Goal: Information Seeking & Learning: Learn about a topic

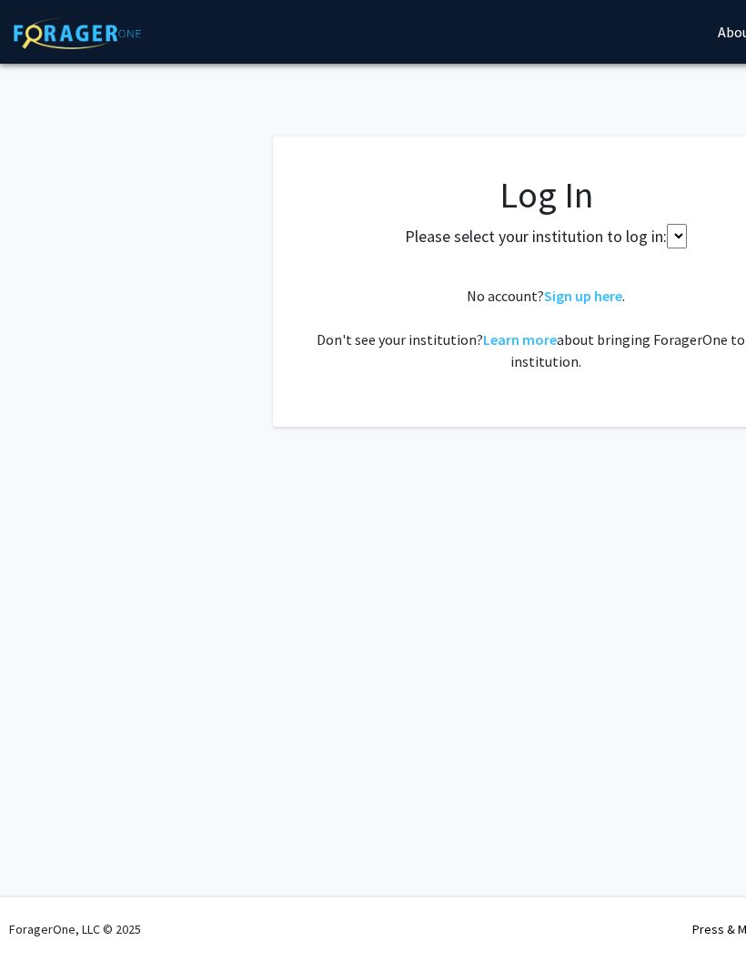
select select
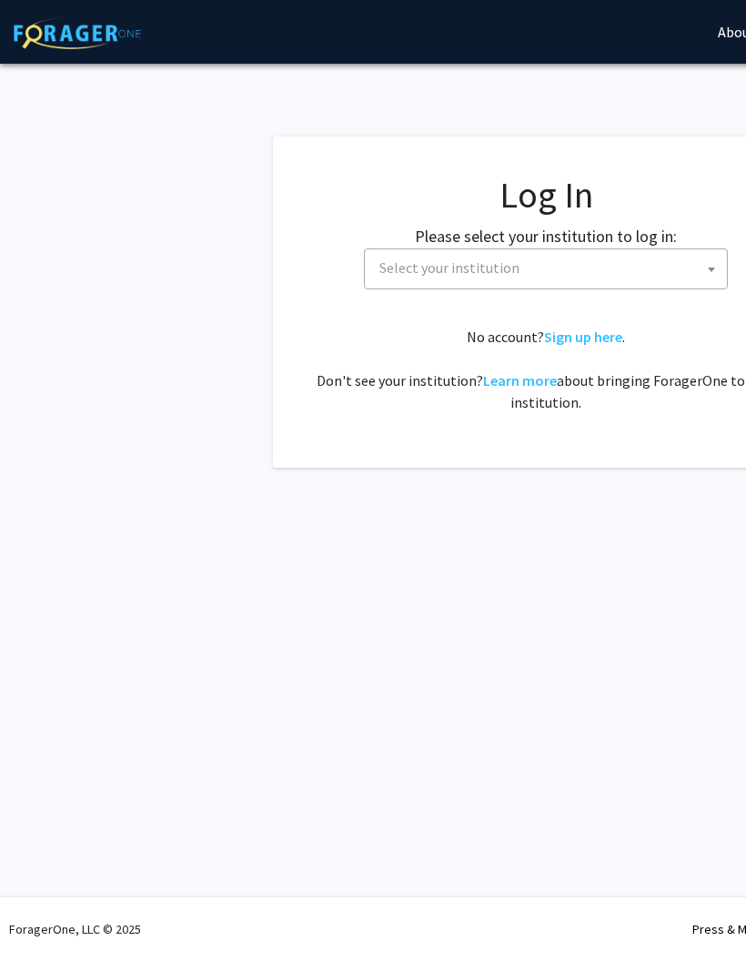
click at [621, 273] on span "Select your institution" at bounding box center [549, 267] width 355 height 37
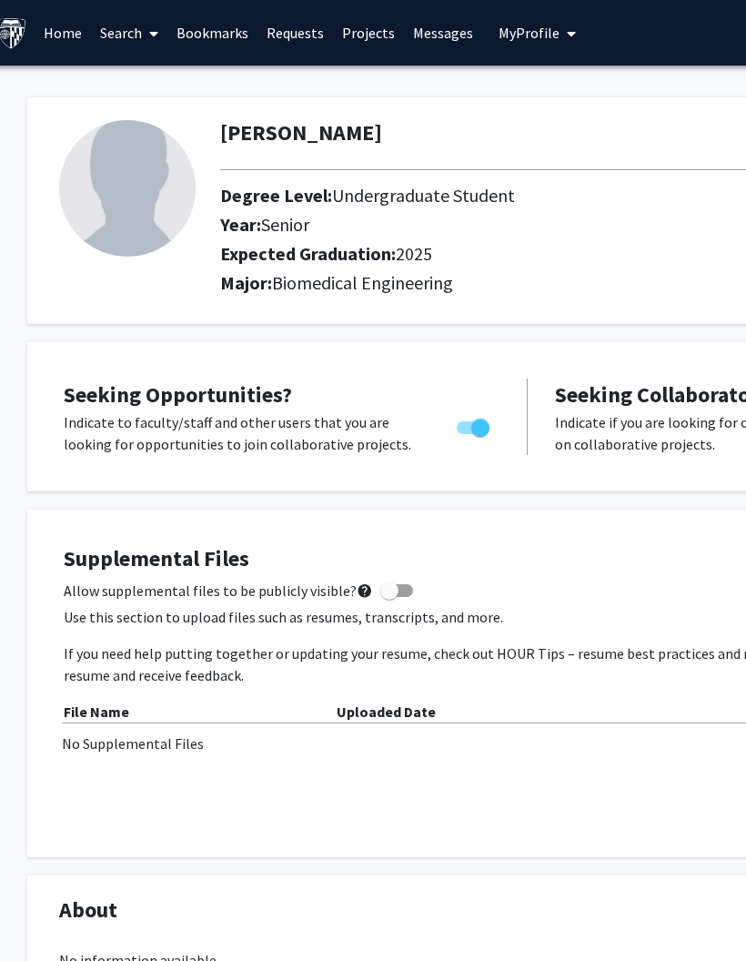
scroll to position [0, 22]
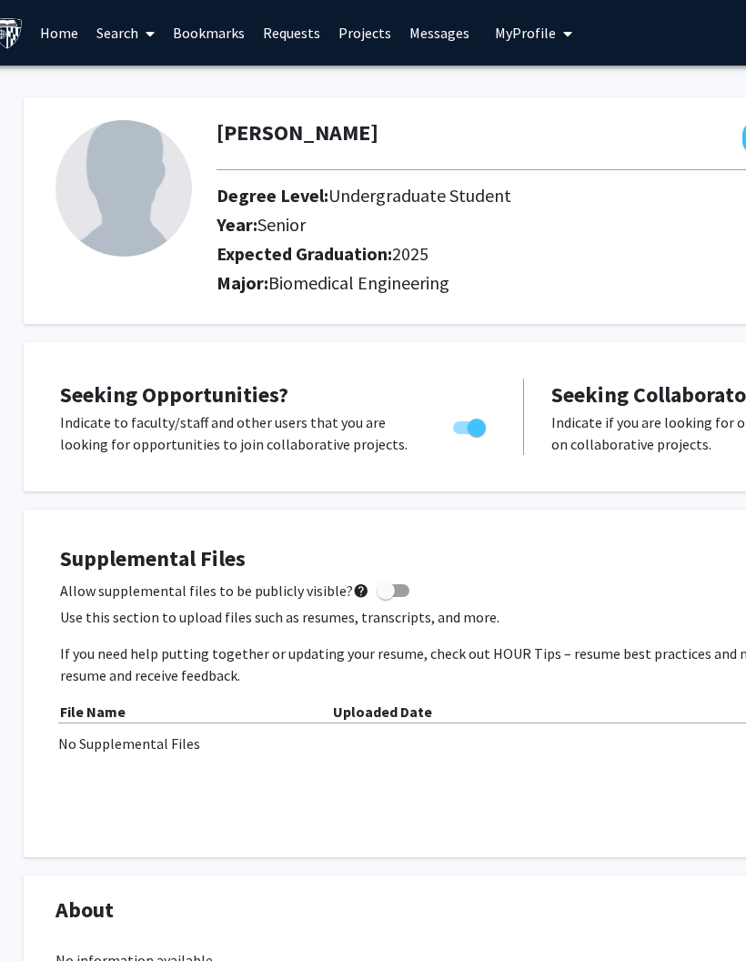
click at [61, 31] on link "Home" at bounding box center [59, 33] width 56 height 64
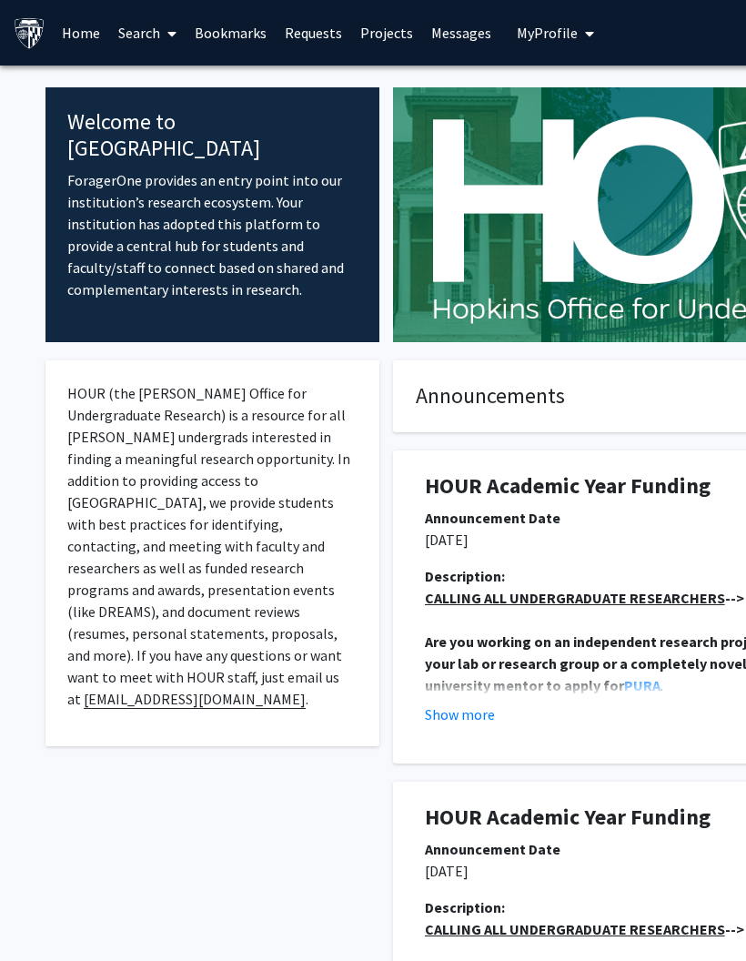
click at [131, 28] on link "Search" at bounding box center [147, 33] width 76 height 64
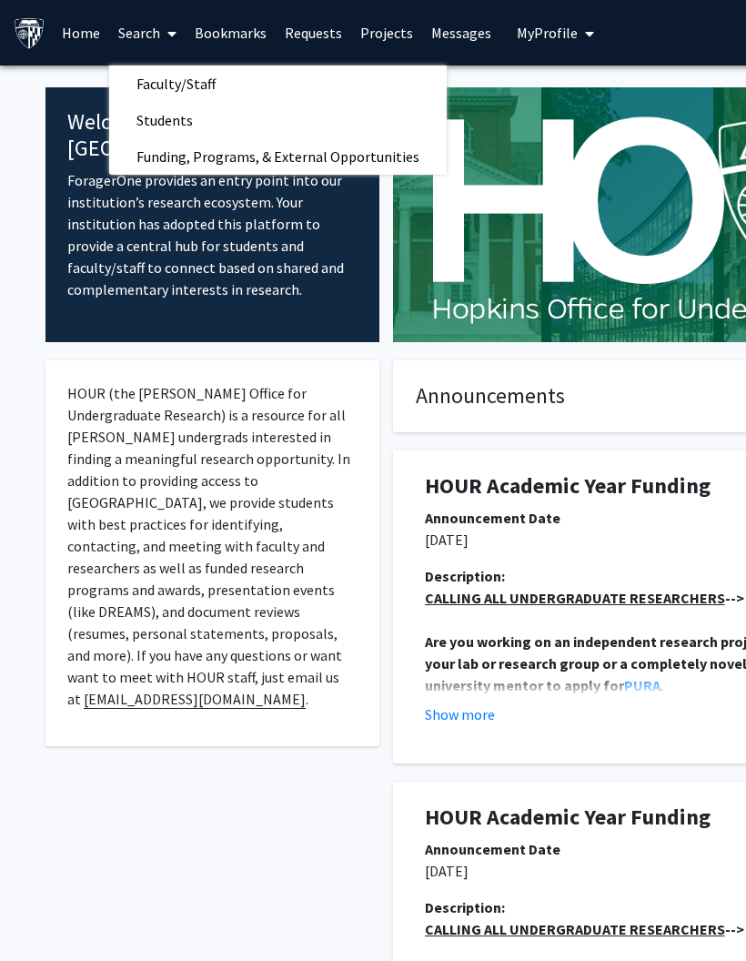
click at [154, 157] on span "Funding, Programs, & External Opportunities" at bounding box center [278, 156] width 338 height 36
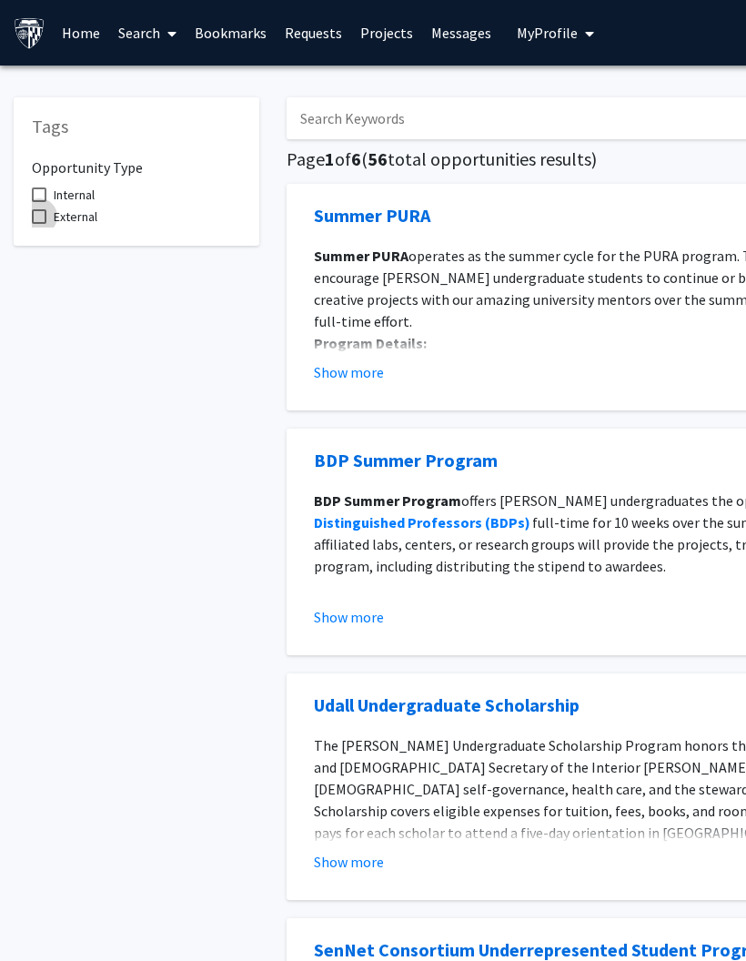
click at [48, 222] on label "External" at bounding box center [65, 217] width 66 height 22
click at [39, 224] on input "External" at bounding box center [38, 224] width 1 height 1
checkbox input "true"
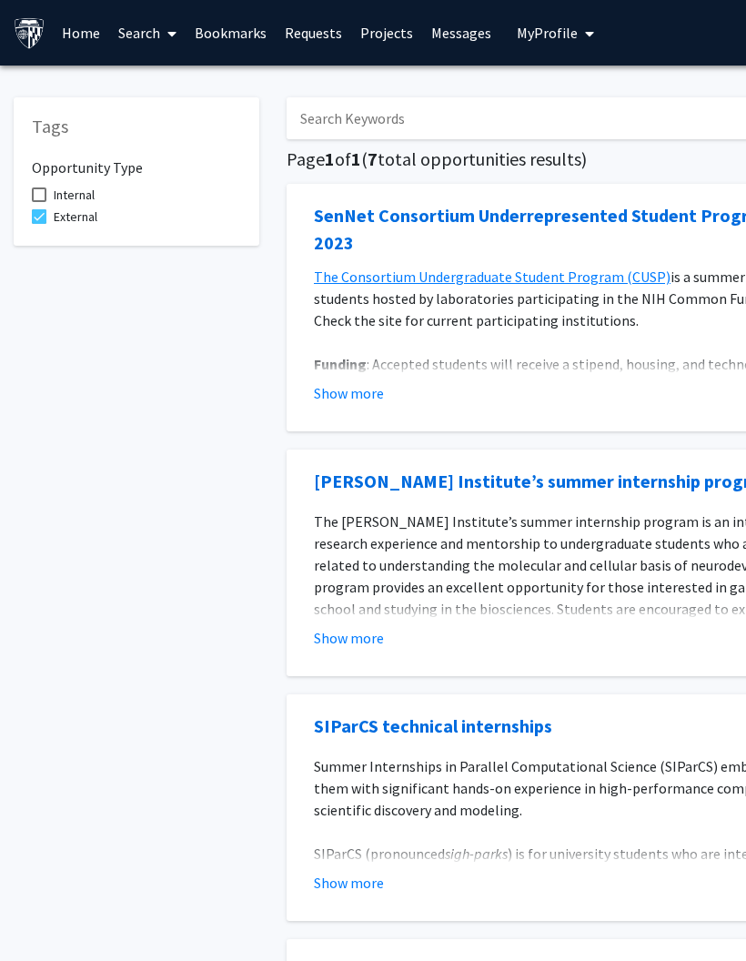
click at [137, 48] on link "Search" at bounding box center [147, 33] width 76 height 64
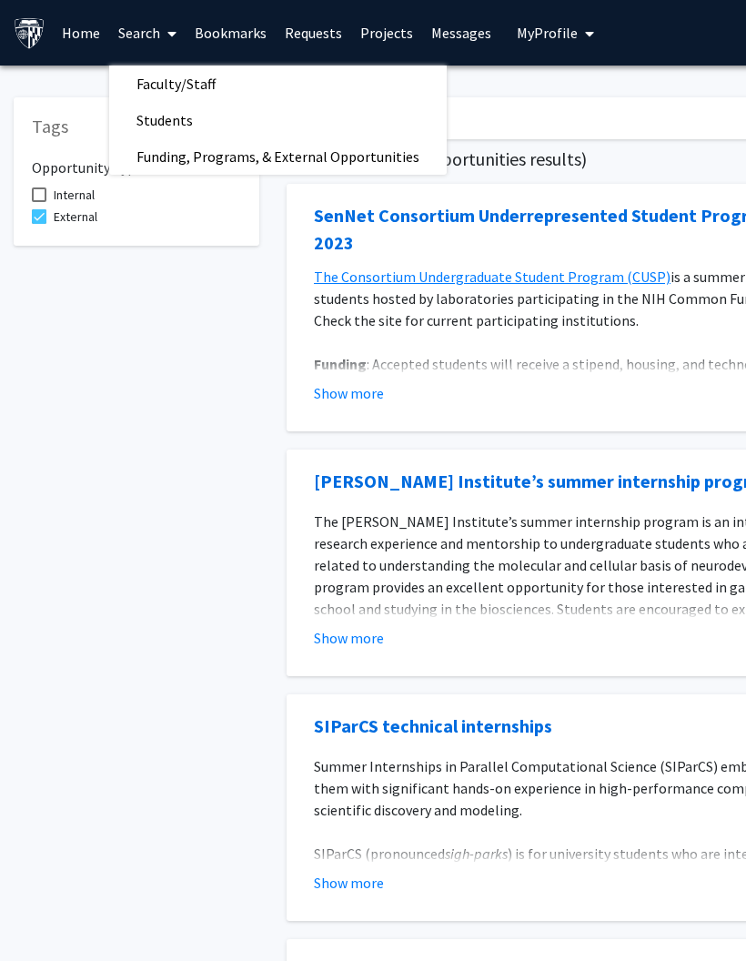
click at [365, 31] on link "Projects" at bounding box center [386, 33] width 71 height 64
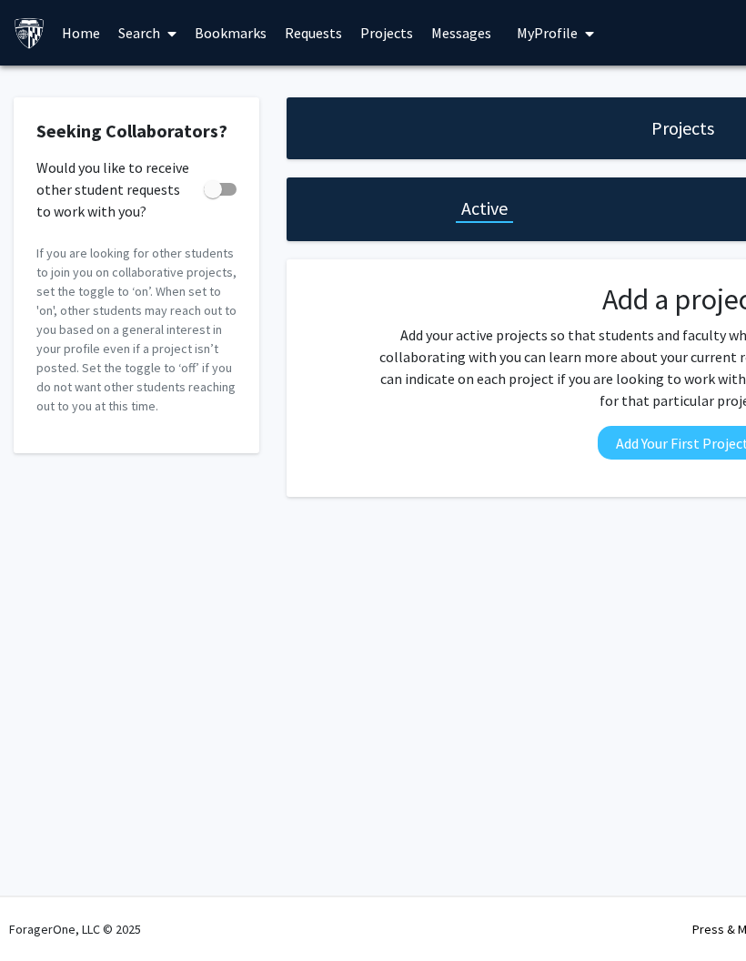
click at [133, 15] on link "Search" at bounding box center [147, 33] width 76 height 64
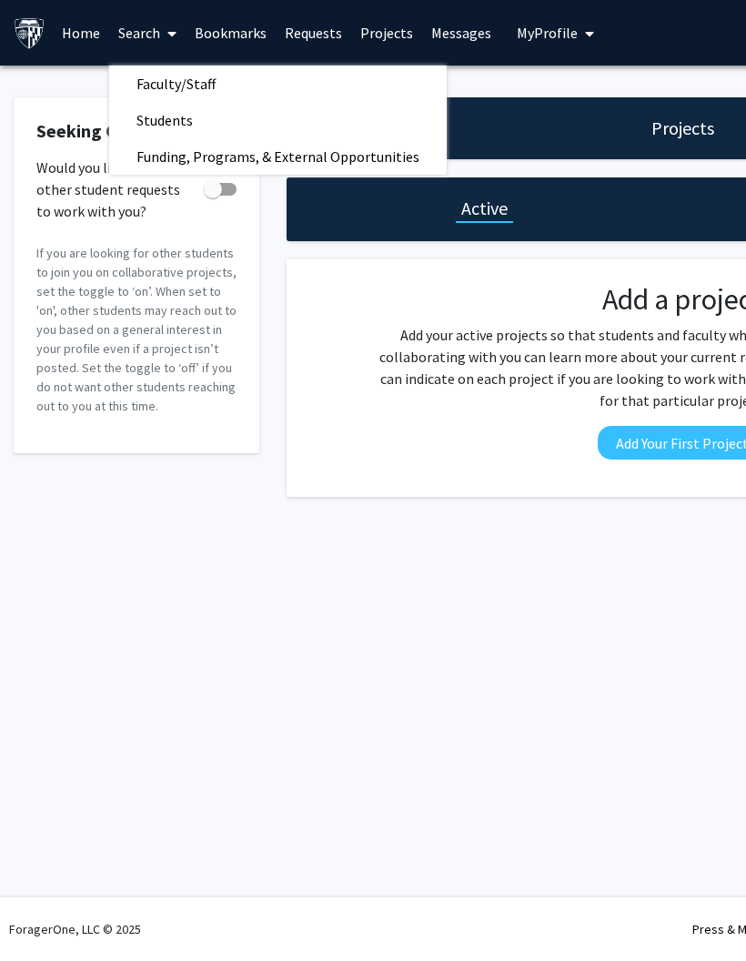
click at [156, 81] on span "Faculty/Staff" at bounding box center [176, 84] width 134 height 36
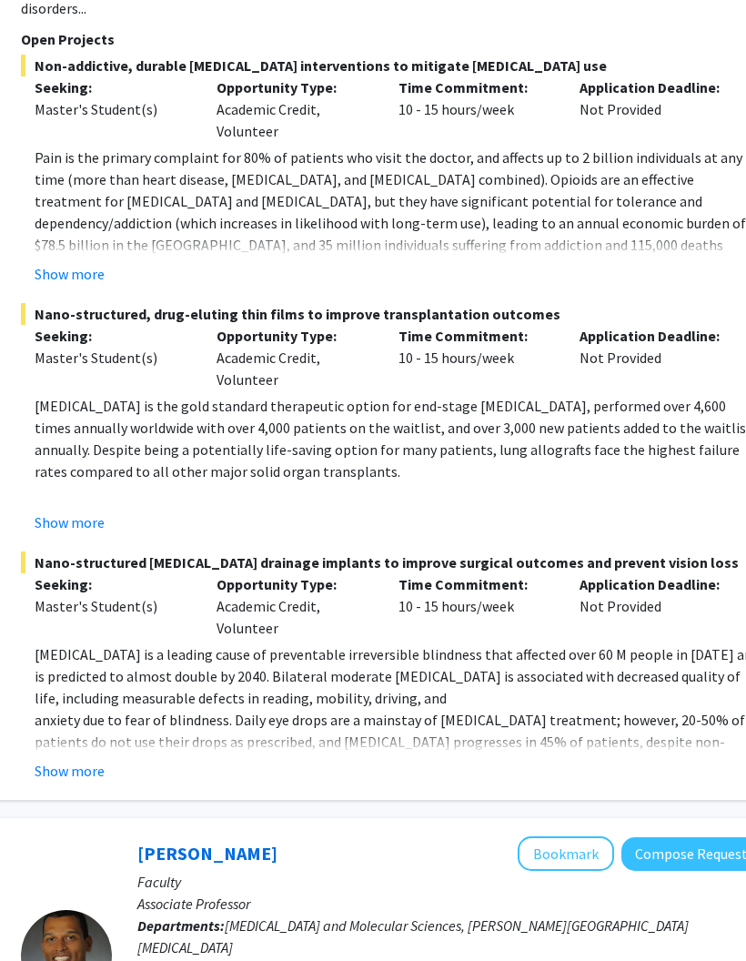
scroll to position [2979, 290]
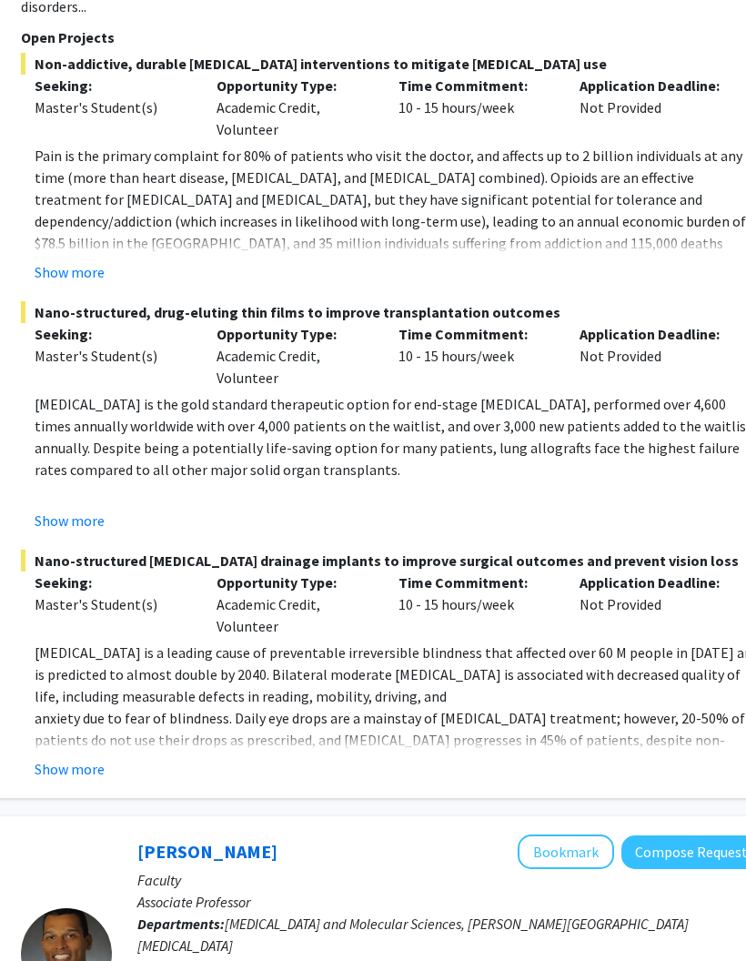
click at [79, 720] on p "anxiety due to fear of blindness. Daily eye drops are a mainstay of [MEDICAL_DA…" at bounding box center [398, 773] width 727 height 131
click at [77, 728] on fg-read-more "[MEDICAL_DATA] is a leading cause of preventable irreversible blindness that af…" at bounding box center [392, 712] width 741 height 138
click at [73, 759] on button "Show more" at bounding box center [70, 770] width 70 height 22
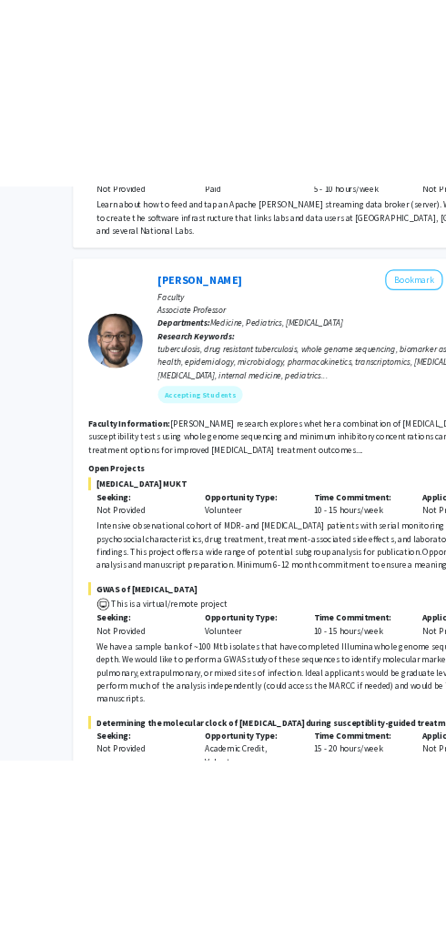
scroll to position [6509, 164]
